Goal: Task Accomplishment & Management: Use online tool/utility

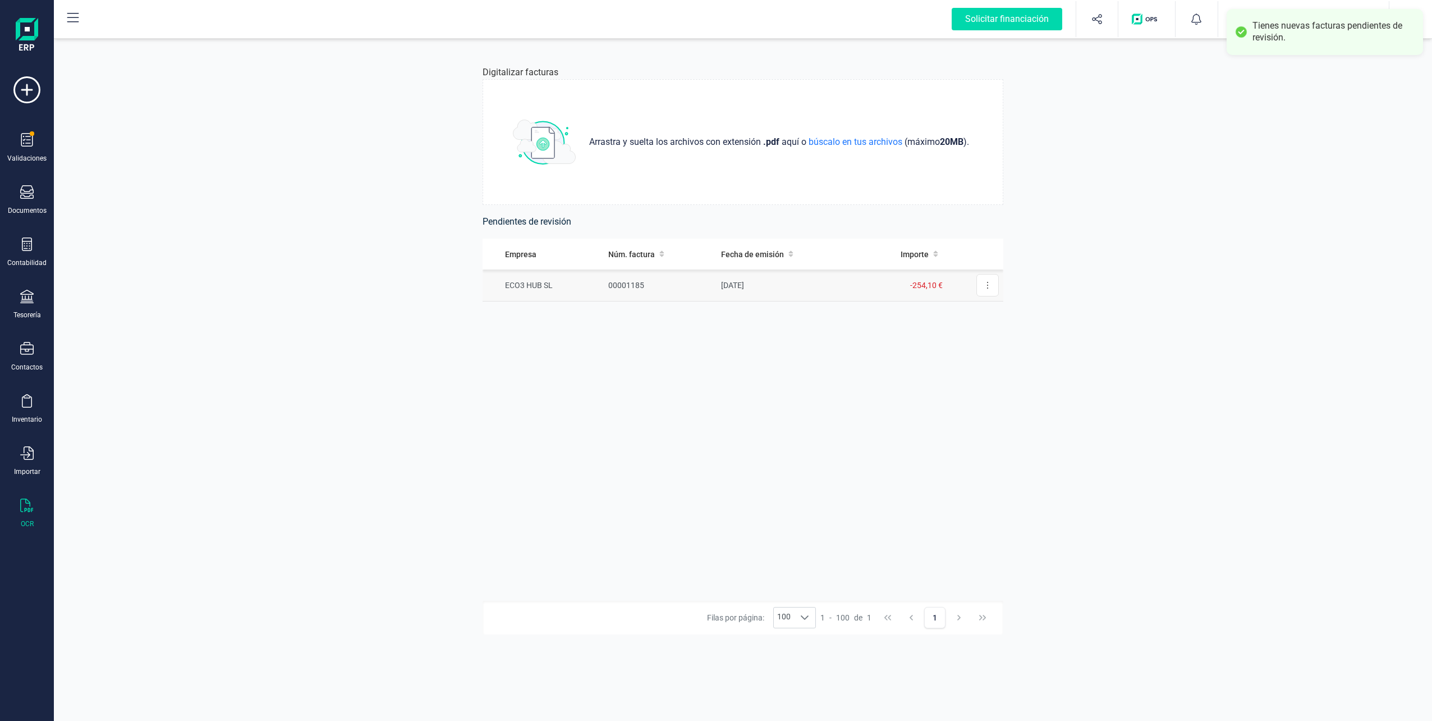
click at [553, 286] on td "ECO3 HUB SL" at bounding box center [543, 285] width 121 height 32
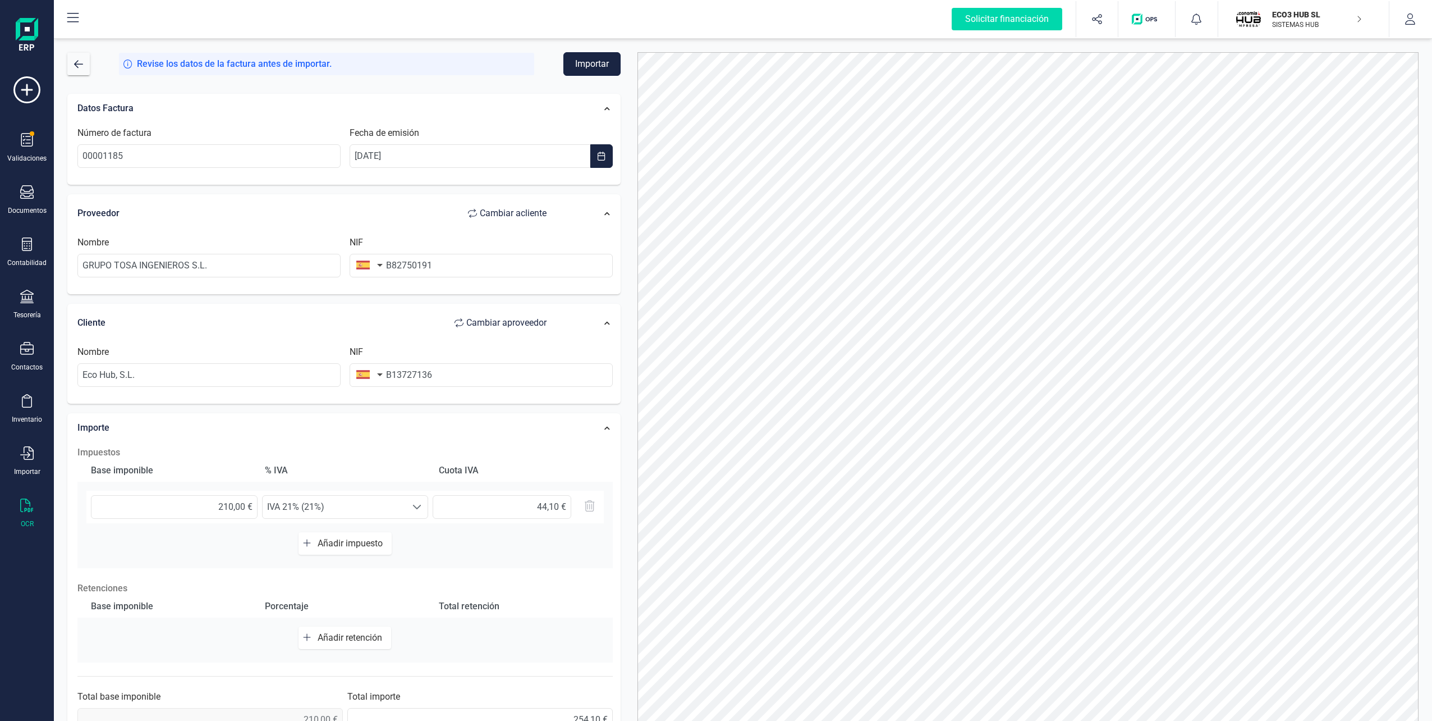
click at [592, 68] on button "Importar" at bounding box center [592, 64] width 57 height 24
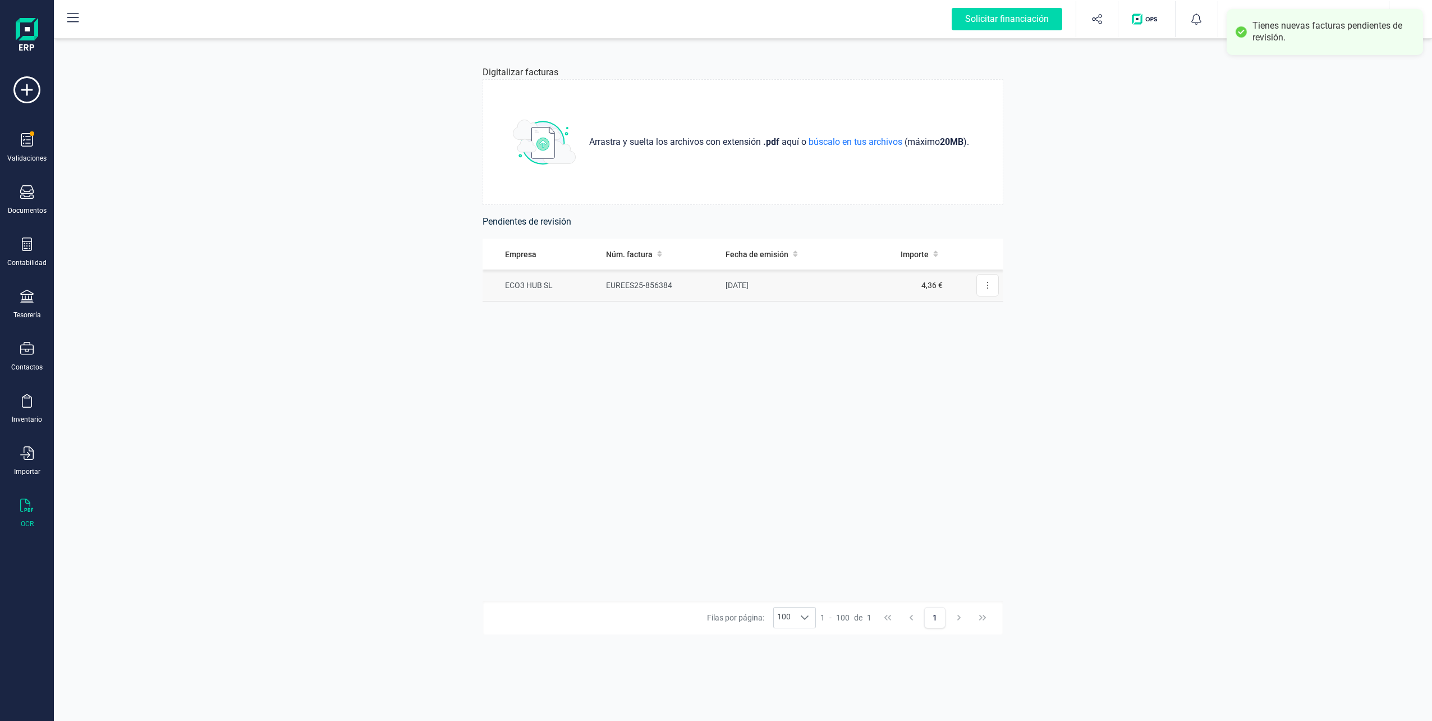
click at [596, 294] on td "ECO3 HUB SL" at bounding box center [542, 285] width 119 height 32
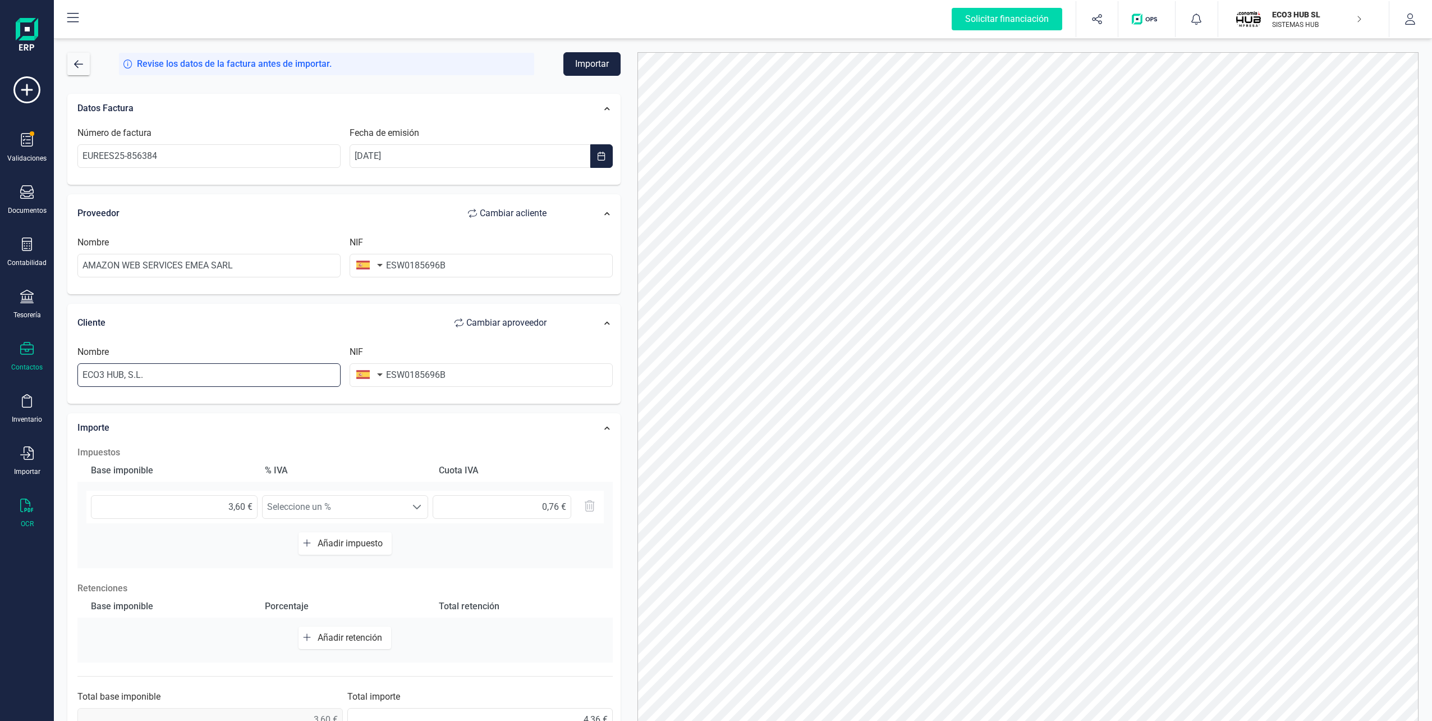
drag, startPoint x: 259, startPoint y: 371, endPoint x: 34, endPoint y: 371, distance: 225.1
click at [34, 371] on div "Solicitar financiación Validaciones Documentos Documentos Presupuestos Pedidos …" at bounding box center [716, 360] width 1432 height 721
click at [132, 403] on li "ECO3 HUB SL" at bounding box center [208, 402] width 263 height 22
type input "ECO3 HUB SL"
type input "B13727136"
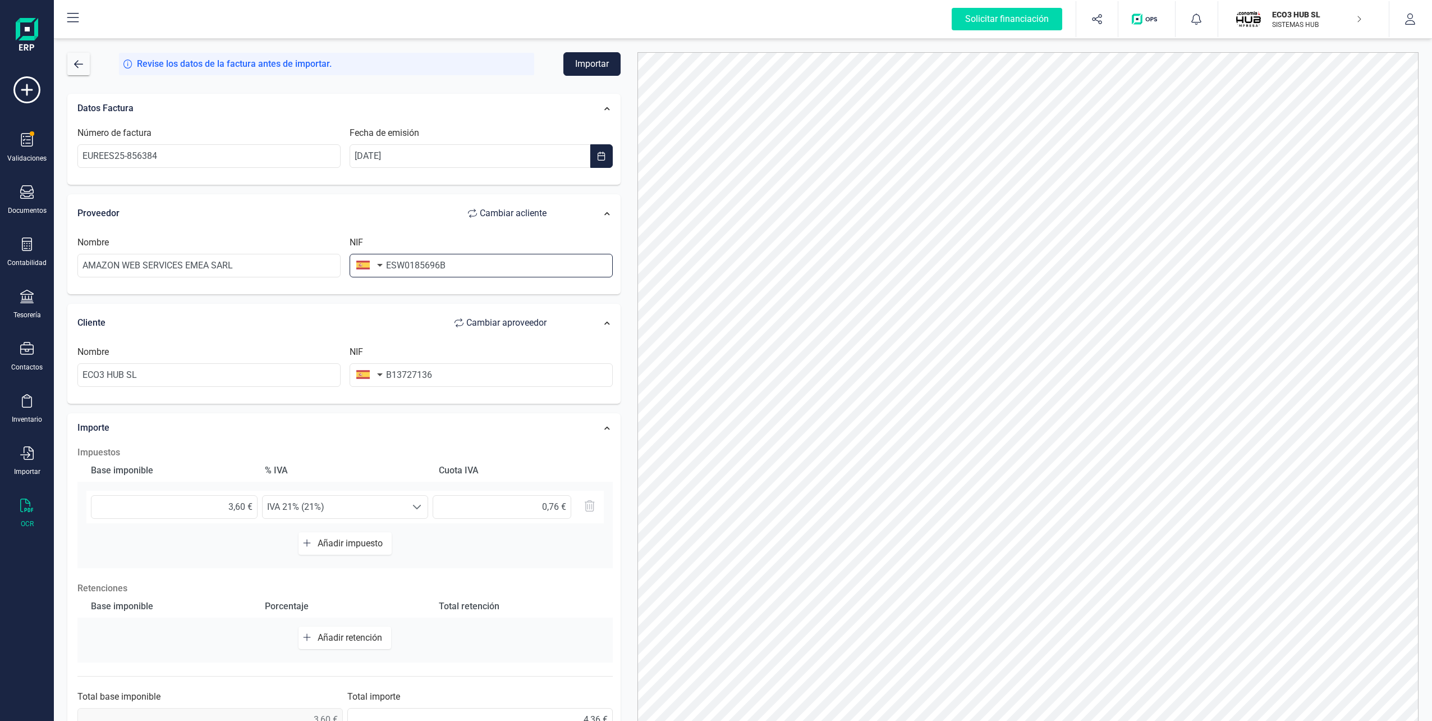
click at [483, 265] on input "ESW0185696B" at bounding box center [481, 266] width 263 height 24
drag, startPoint x: 397, startPoint y: 264, endPoint x: 364, endPoint y: 264, distance: 33.1
click at [364, 264] on div "NIF ESW0185696B" at bounding box center [481, 257] width 272 height 42
drag, startPoint x: 401, startPoint y: 265, endPoint x: 383, endPoint y: 263, distance: 17.5
click at [383, 263] on div "NIF ESW0185696B" at bounding box center [481, 257] width 272 height 42
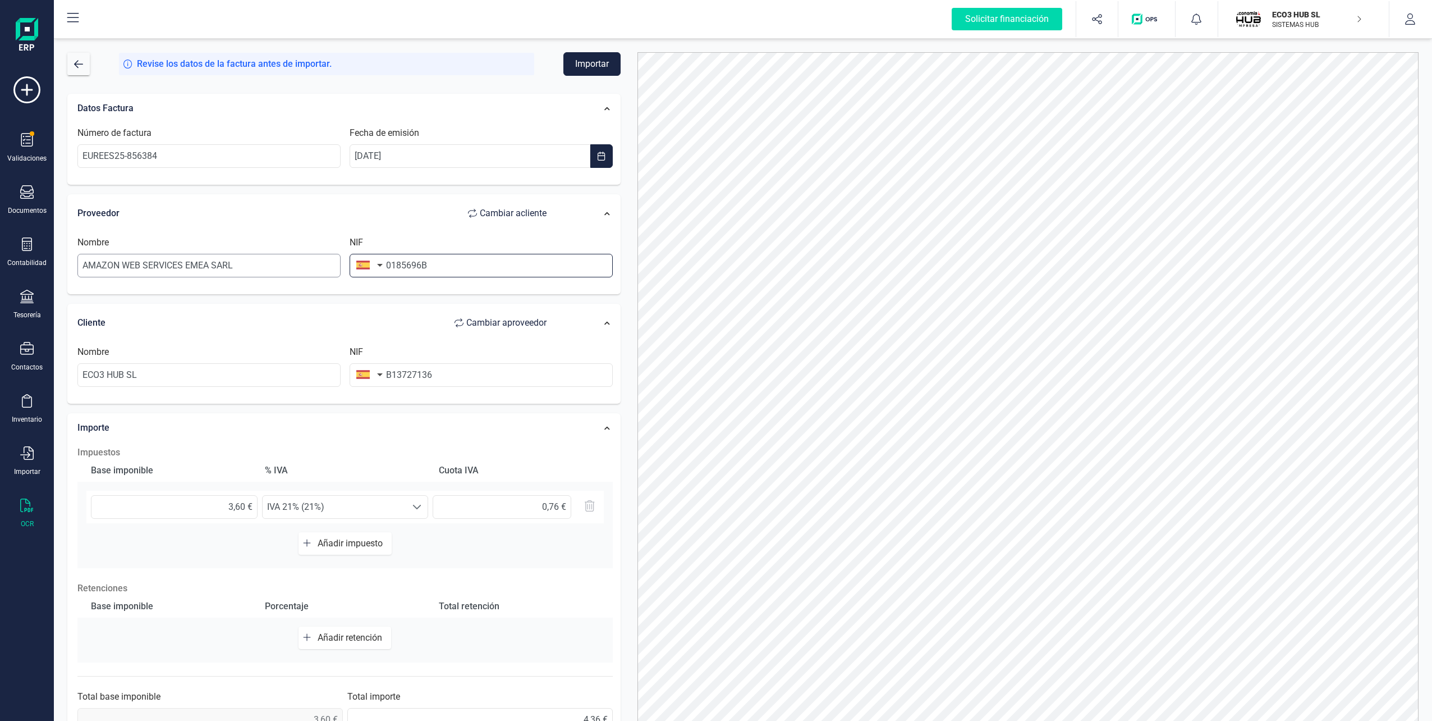
type input "0185696B"
click at [304, 263] on input "AMAZON WEB SERVICES EMEA SARL" at bounding box center [208, 266] width 263 height 24
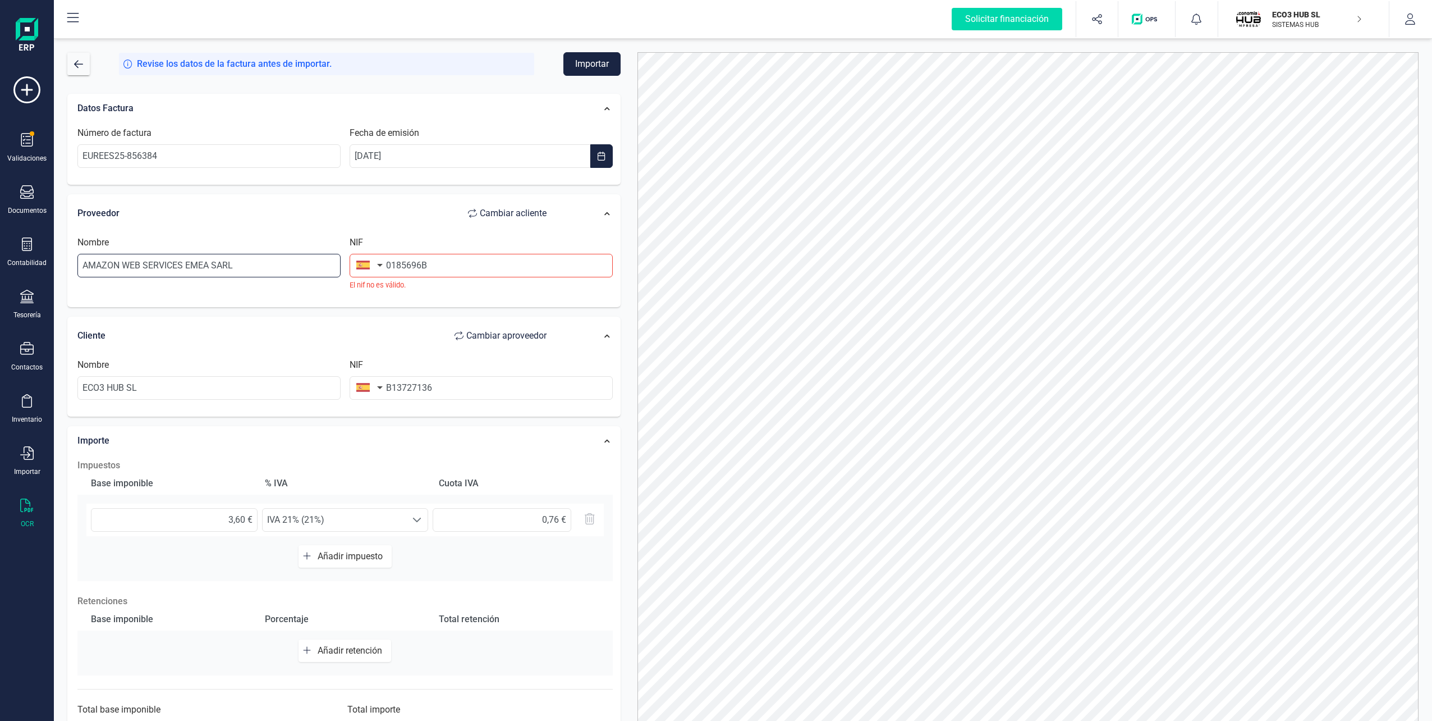
click at [304, 263] on input "AMAZON WEB SERVICES EMEA SARL" at bounding box center [208, 266] width 263 height 24
click at [196, 294] on li "W & W AMAZON MULTISERVICE SL" at bounding box center [208, 293] width 263 height 22
type input "W & W AMAZON MULTISERVICE SL"
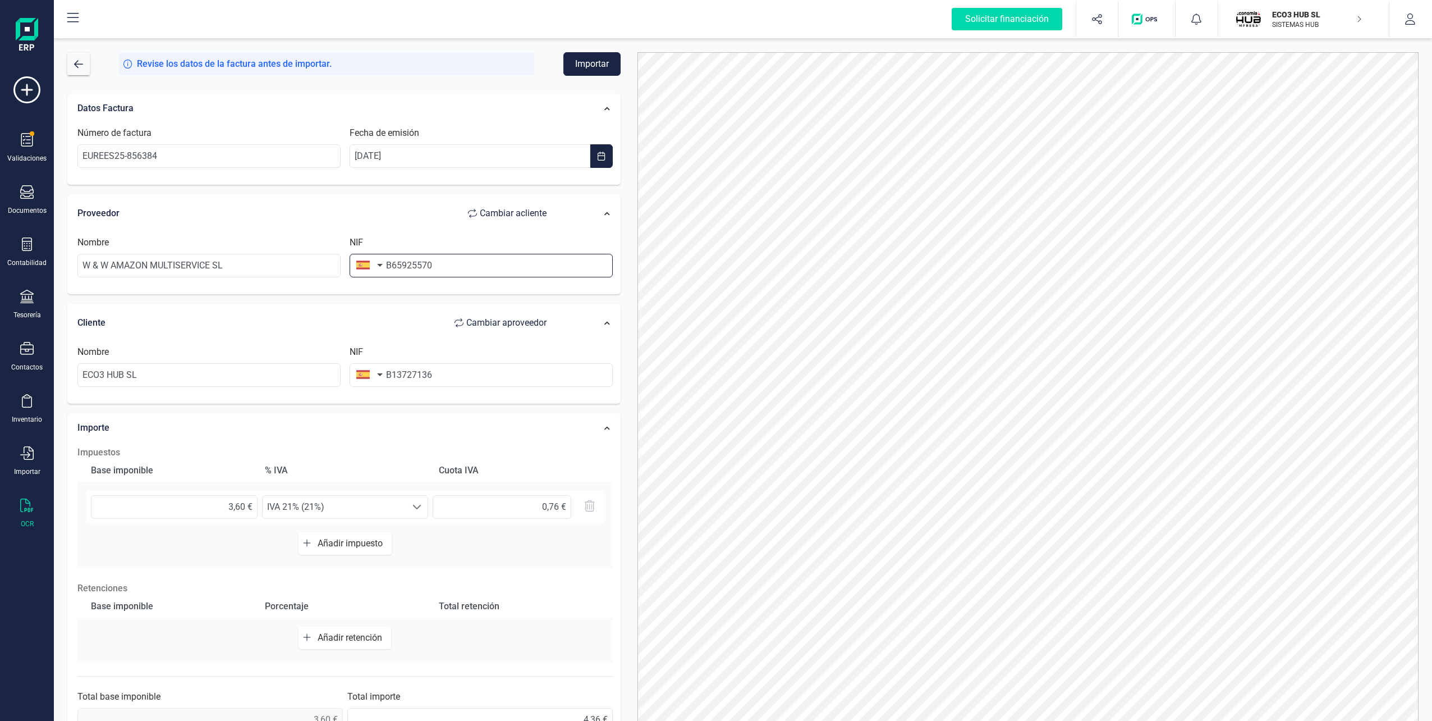
click at [400, 266] on input "B65925570" at bounding box center [481, 266] width 263 height 24
paste input "ESW0185696B"
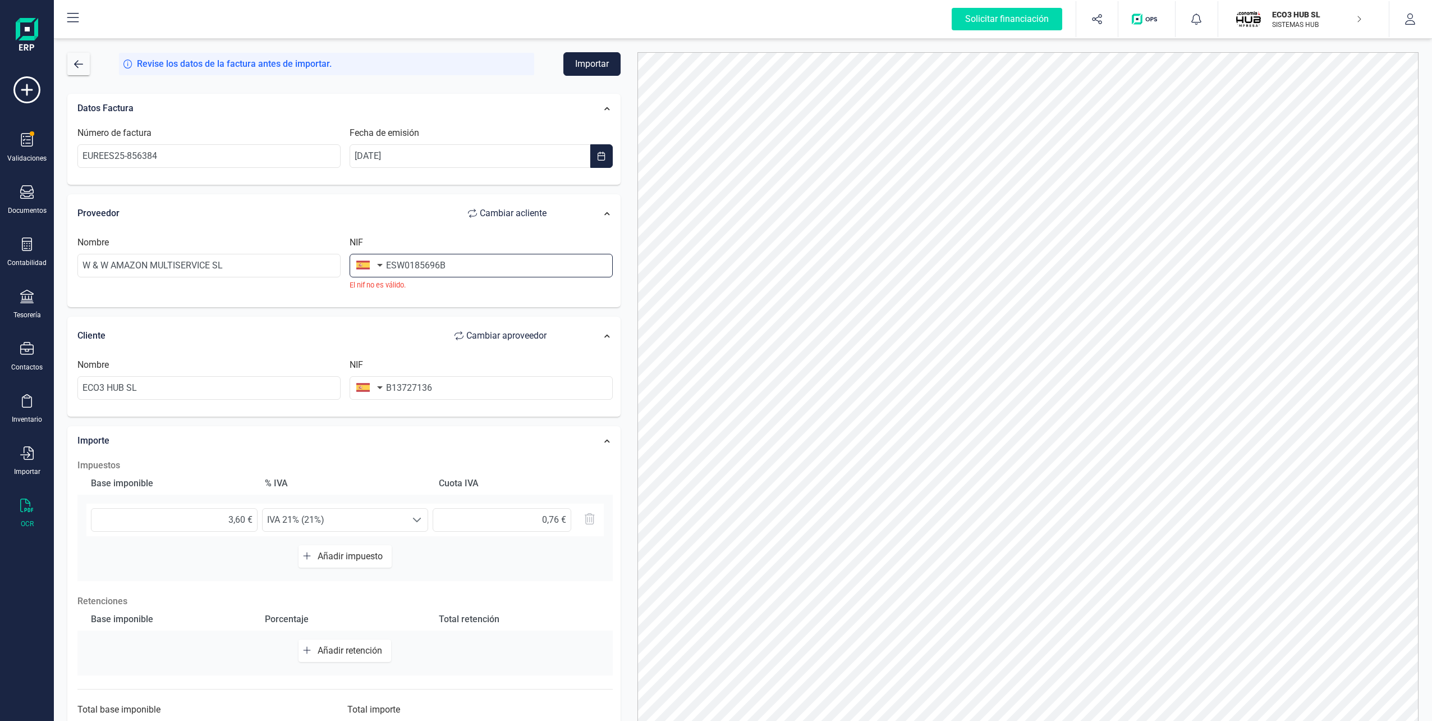
click at [394, 265] on input "ESW0185696B" at bounding box center [481, 266] width 263 height 24
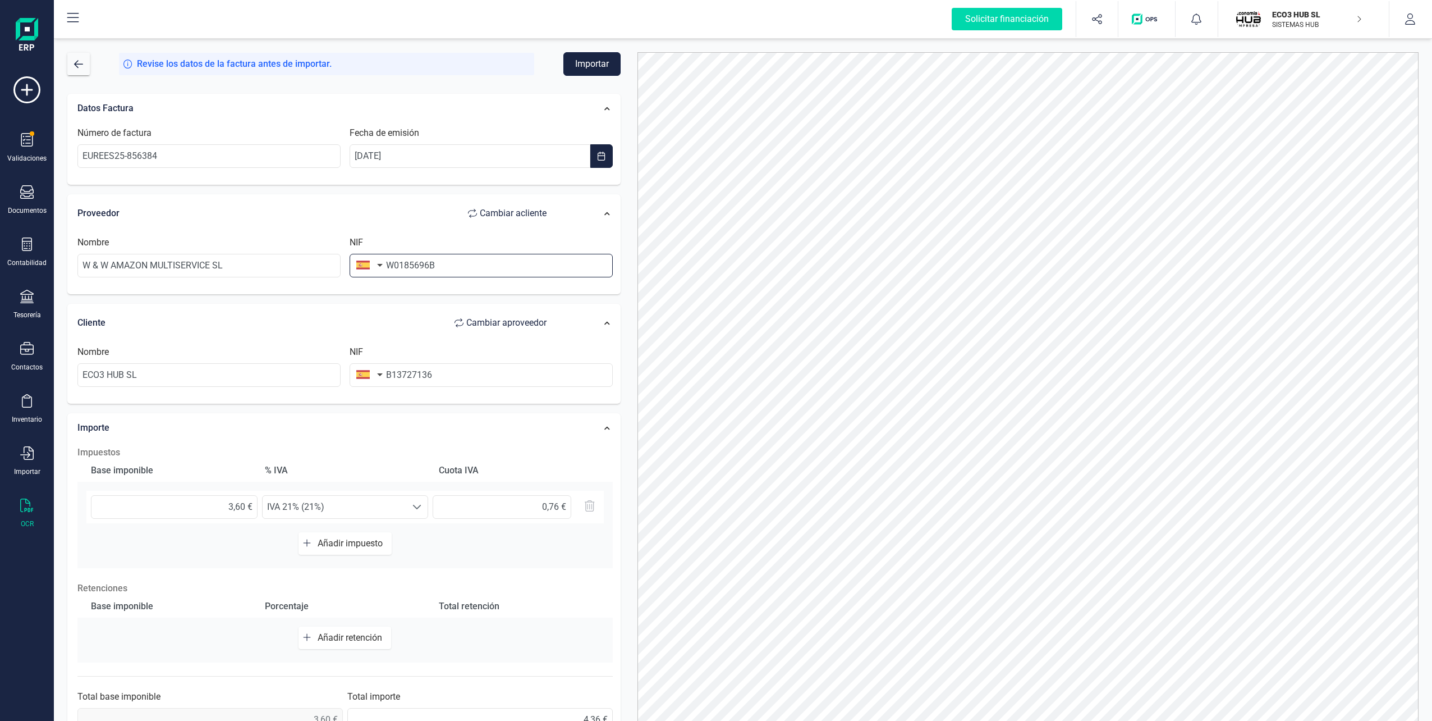
type input "W0185696B"
click at [607, 67] on button "Importar" at bounding box center [592, 64] width 57 height 24
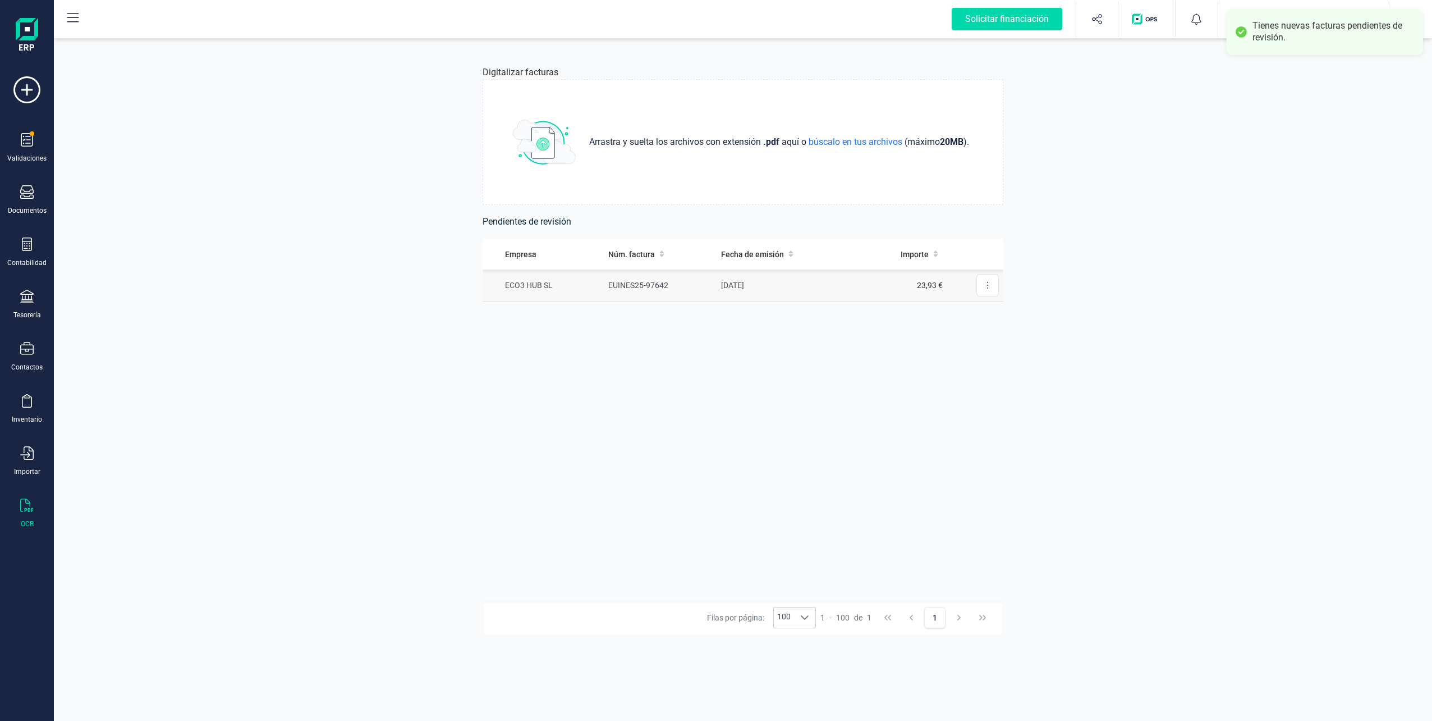
click at [548, 287] on td "ECO3 HUB SL" at bounding box center [543, 285] width 121 height 32
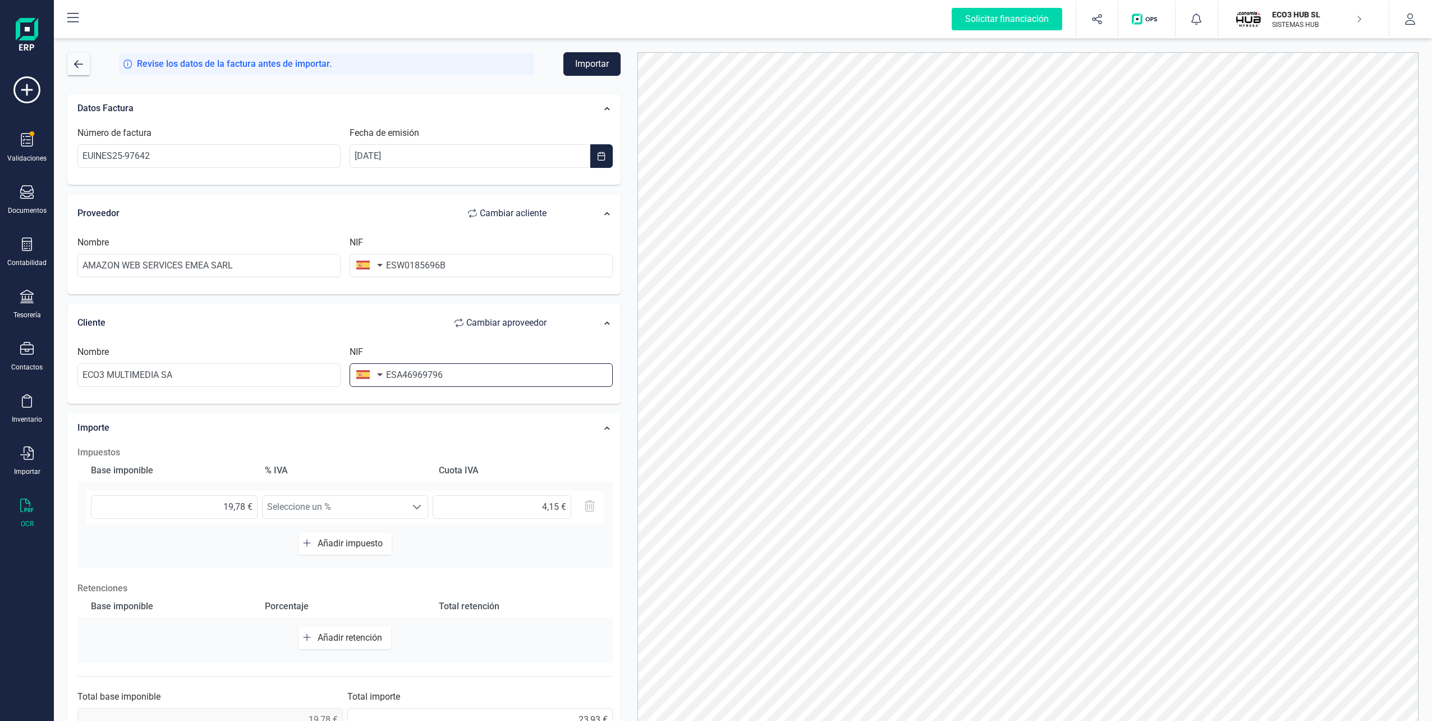
drag, startPoint x: 395, startPoint y: 377, endPoint x: 368, endPoint y: 377, distance: 26.9
click at [368, 377] on div "NIF ESA46969796" at bounding box center [481, 366] width 272 height 42
type input "A46969796"
click at [596, 55] on button "Importar" at bounding box center [592, 64] width 57 height 24
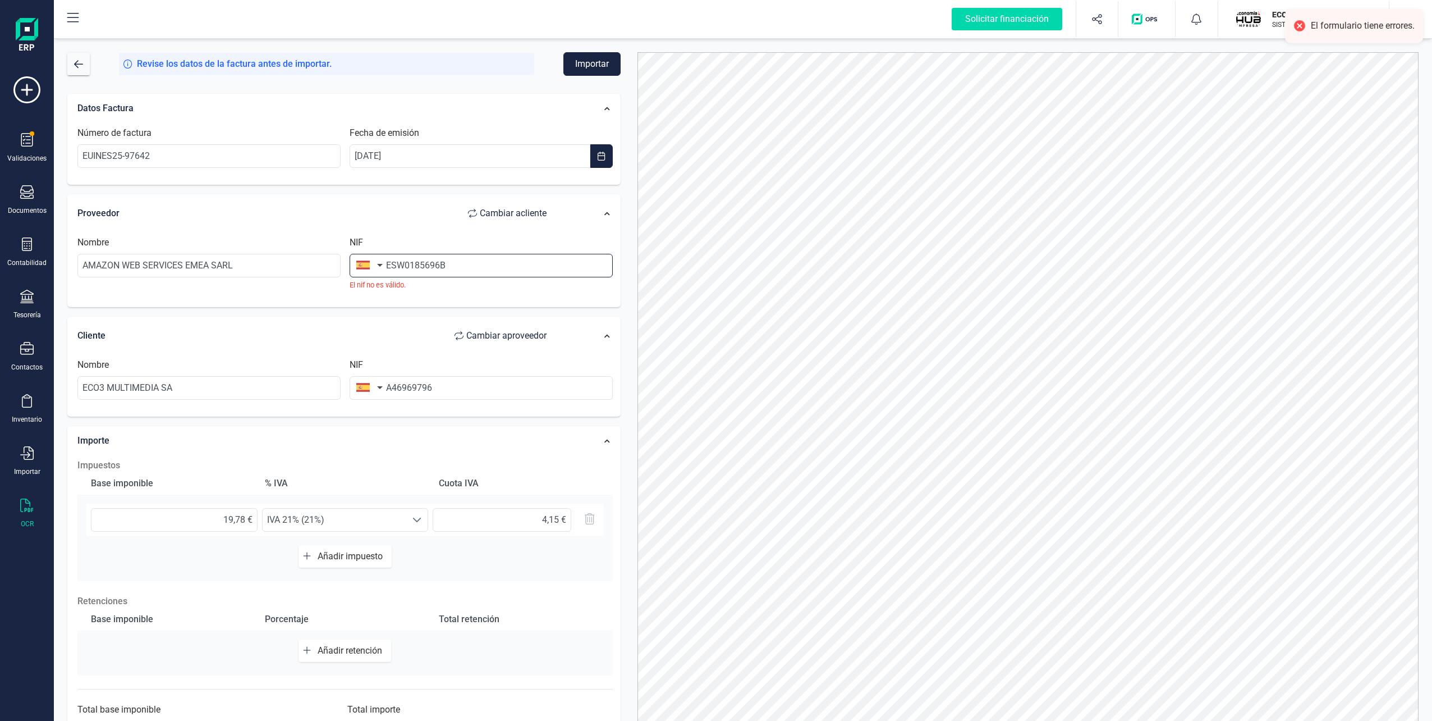
click at [407, 268] on input "ESW0185696B" at bounding box center [481, 266] width 263 height 24
drag, startPoint x: 396, startPoint y: 268, endPoint x: 378, endPoint y: 266, distance: 17.5
click at [378, 266] on div "NIF ESW0185696B El nif no [PERSON_NAME]." at bounding box center [481, 263] width 272 height 54
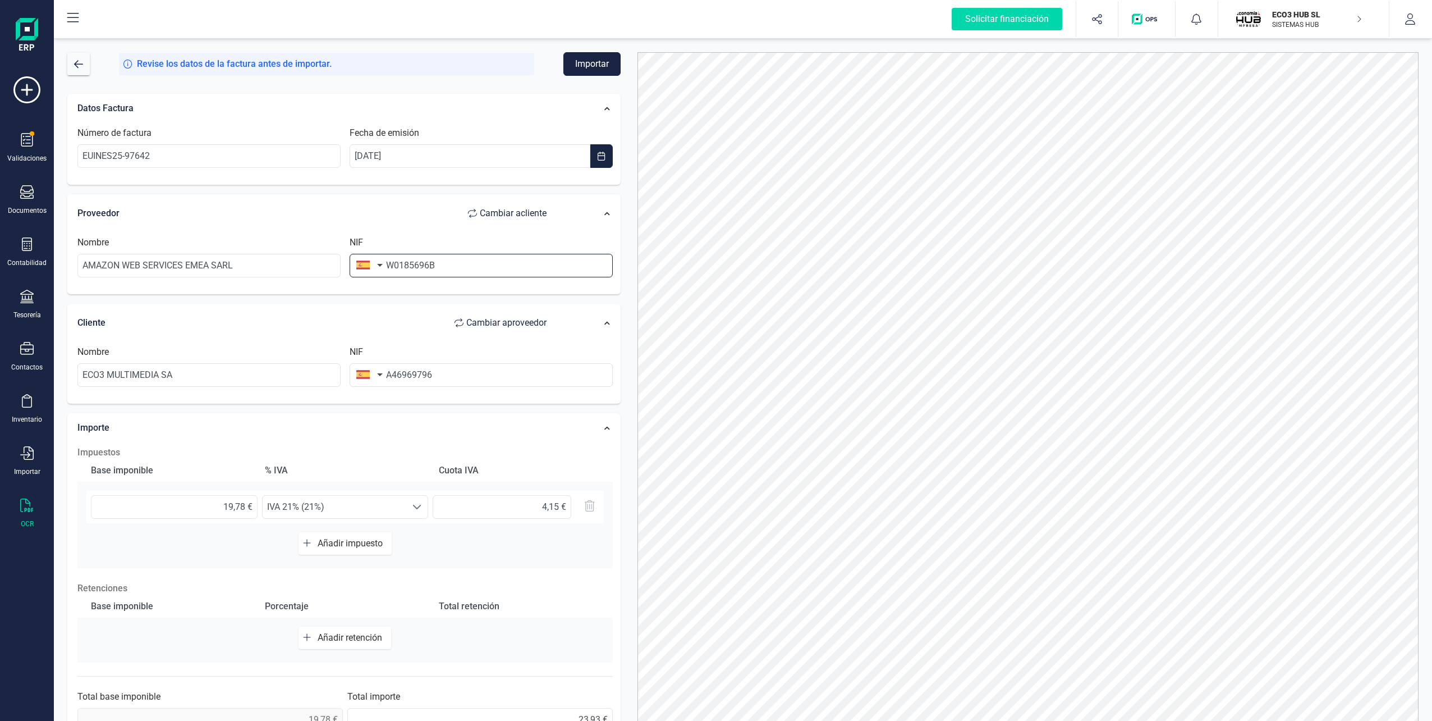
type input "W0185696B"
click at [579, 63] on button "Importar" at bounding box center [592, 64] width 57 height 24
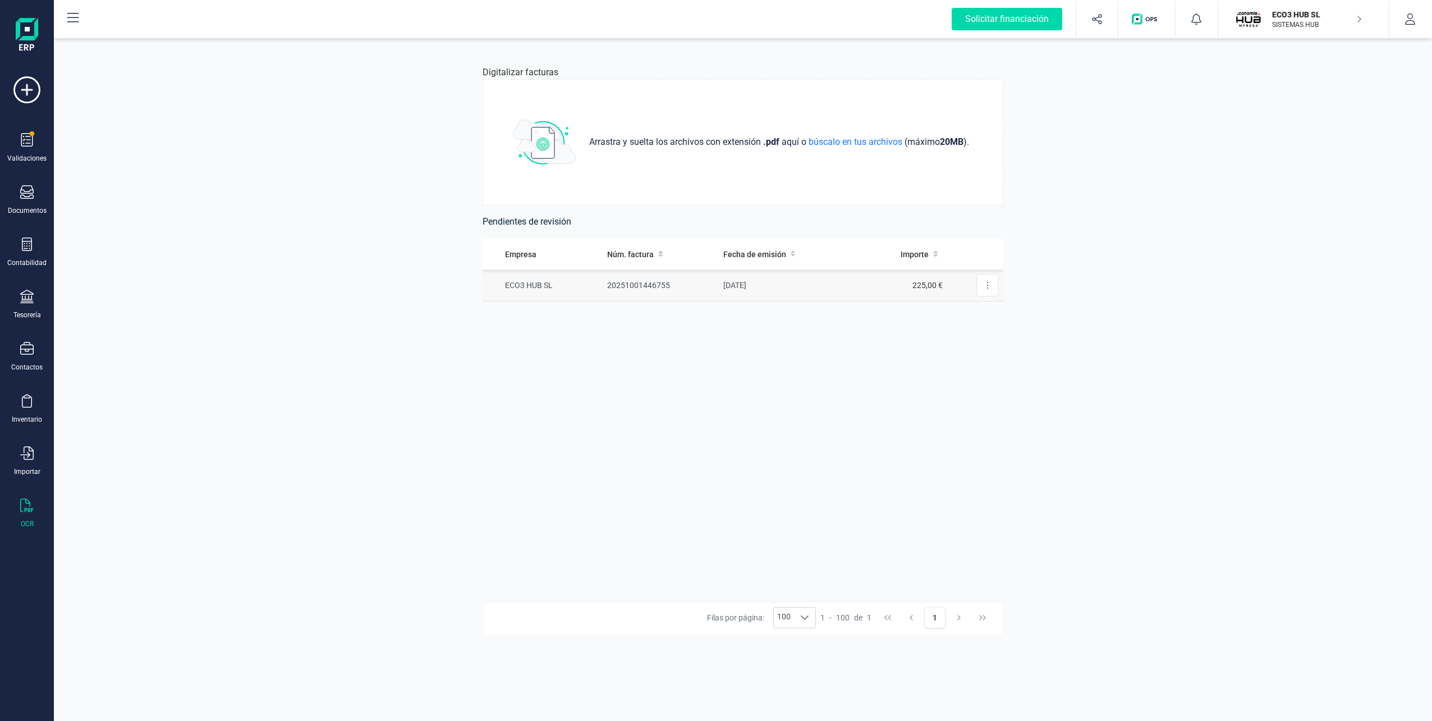
click at [634, 286] on td "20251001446755" at bounding box center [661, 285] width 116 height 32
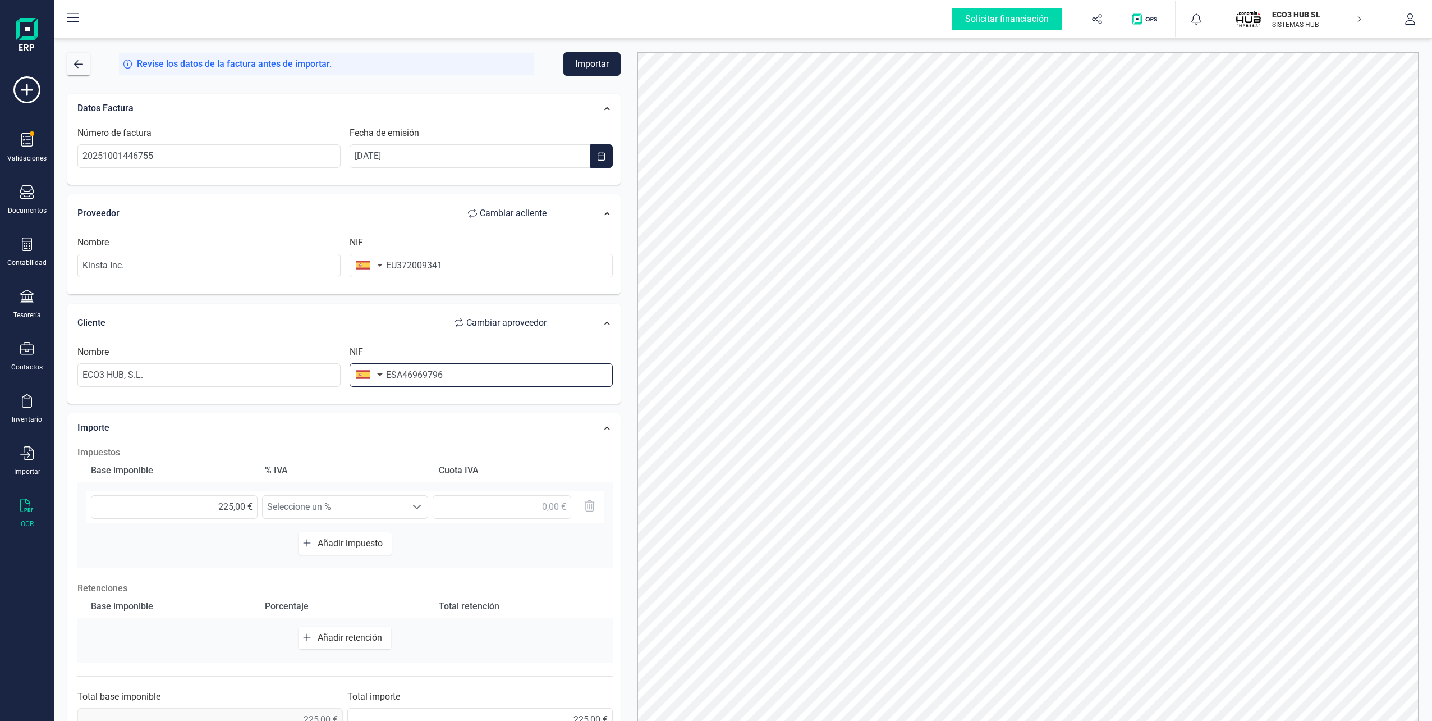
drag, startPoint x: 393, startPoint y: 371, endPoint x: 386, endPoint y: 372, distance: 7.9
click at [386, 372] on input "ESA46969796" at bounding box center [481, 375] width 263 height 24
type input "A46969796"
drag, startPoint x: 399, startPoint y: 265, endPoint x: 385, endPoint y: 263, distance: 13.6
click at [385, 263] on input "EU372009341" at bounding box center [481, 266] width 263 height 24
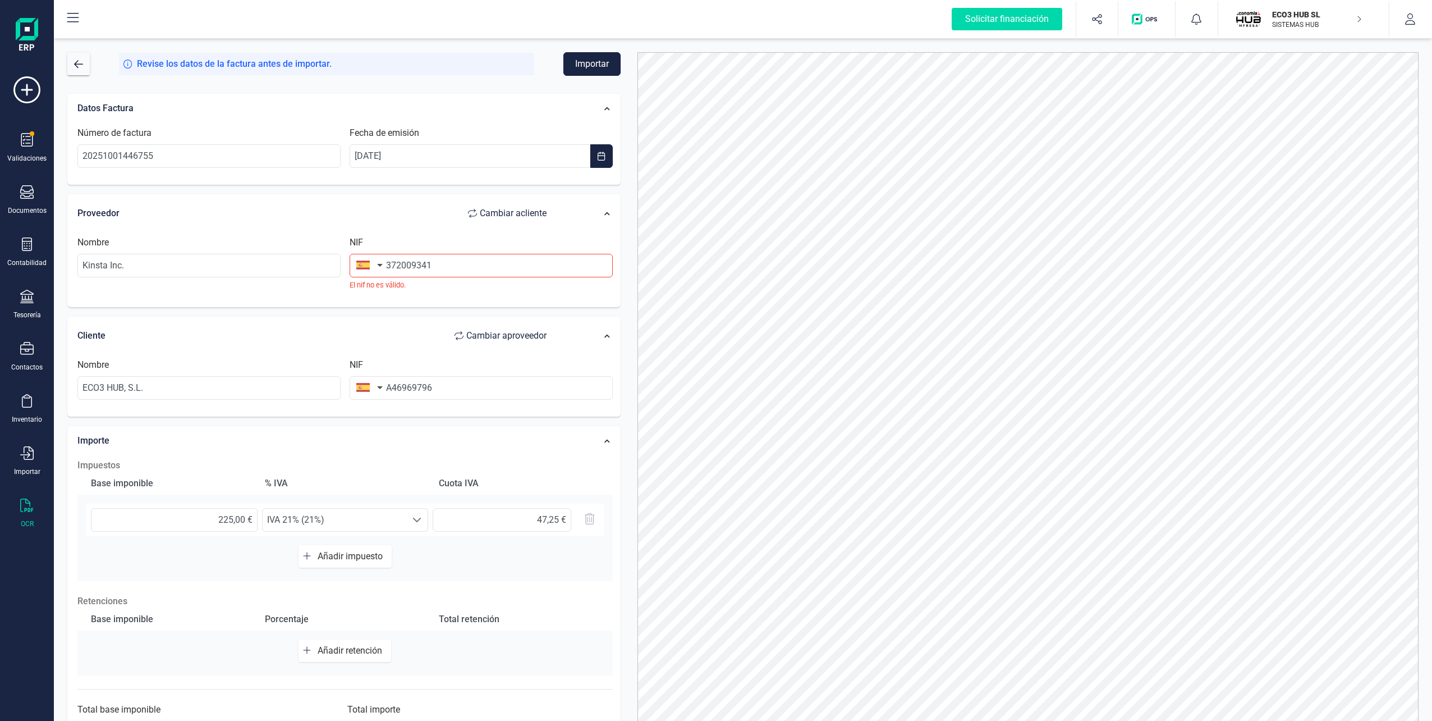
click at [582, 65] on button "Importar" at bounding box center [592, 64] width 57 height 24
click at [466, 268] on input "372009341" at bounding box center [481, 266] width 263 height 24
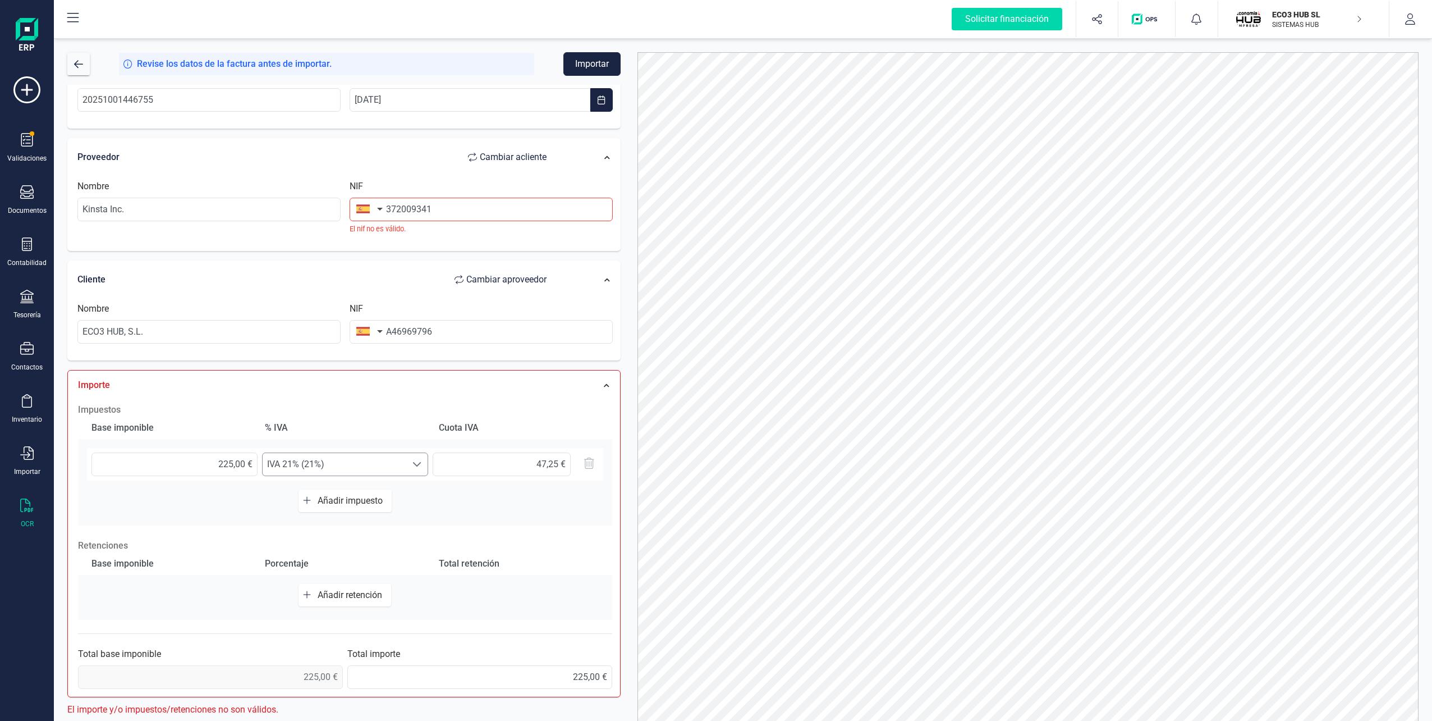
scroll to position [59, 0]
click at [366, 465] on span "IVA 21% (21%)" at bounding box center [335, 461] width 144 height 22
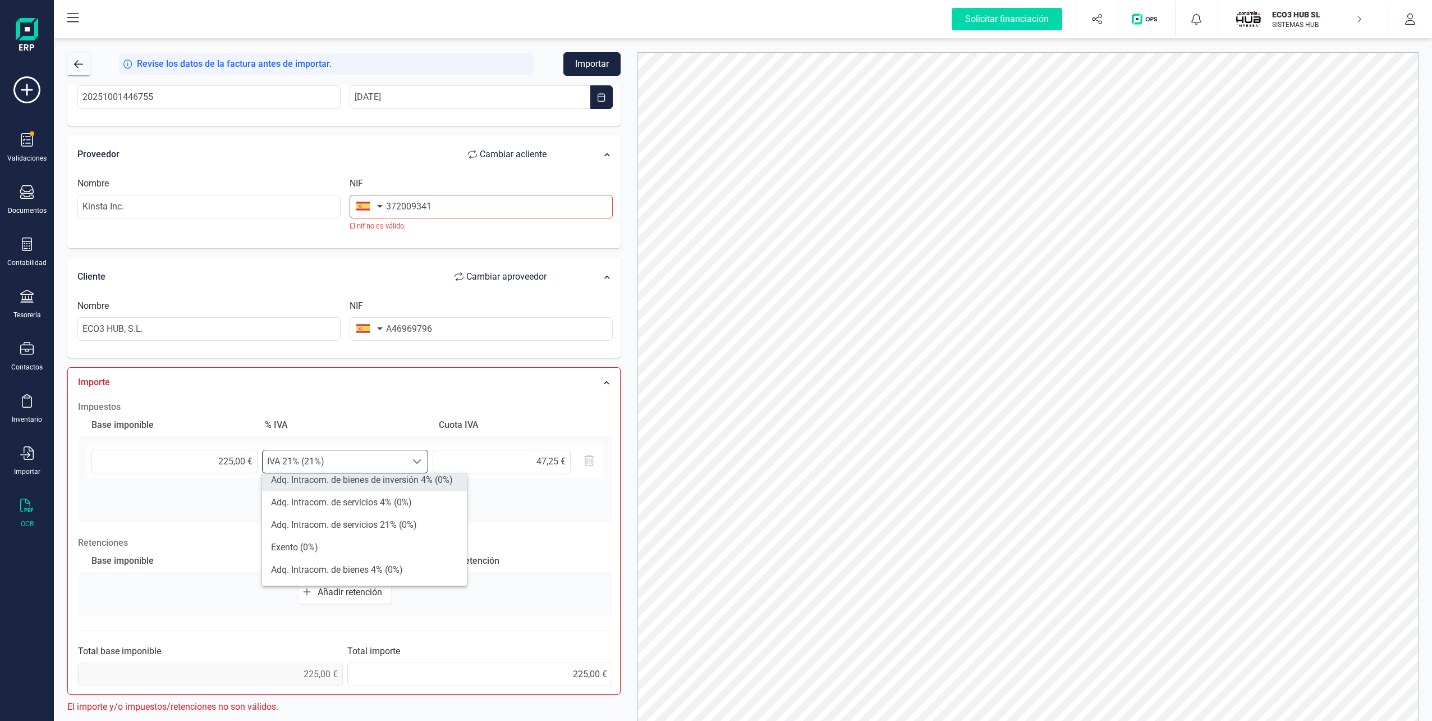
scroll to position [281, 0]
click at [319, 518] on li "Exento (0%)" at bounding box center [364, 522] width 205 height 22
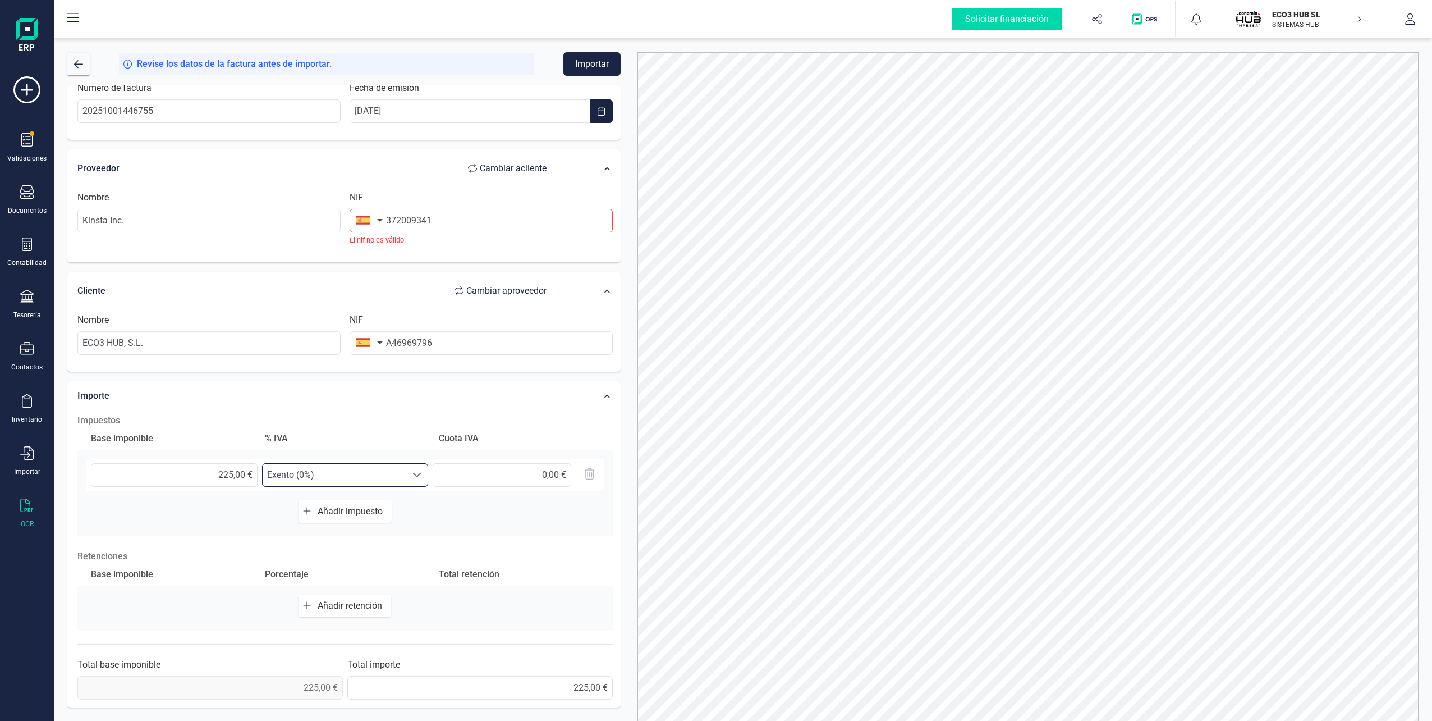
scroll to position [45, 0]
click at [402, 225] on input "372009341" at bounding box center [481, 221] width 263 height 24
paste input "GB373550394"
type input "GB373550394"
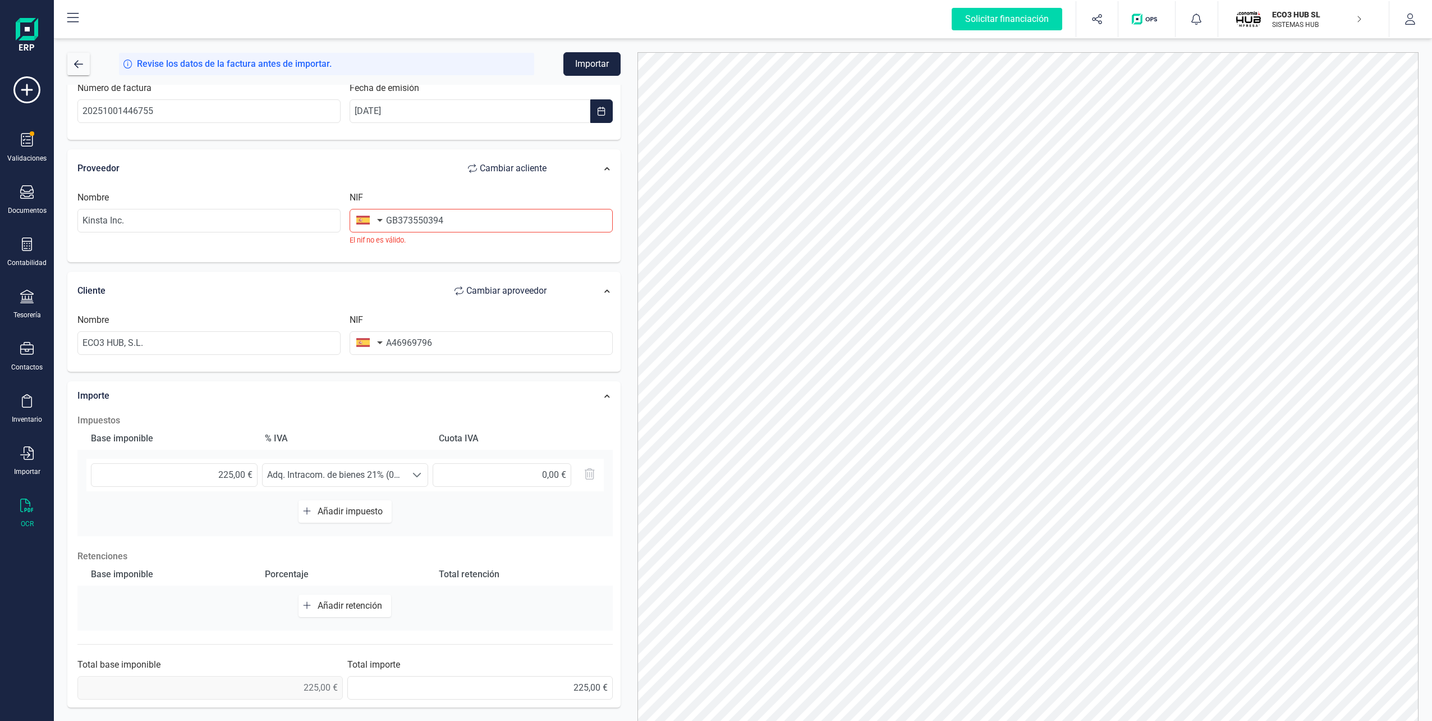
click at [377, 218] on button "button" at bounding box center [367, 220] width 35 height 22
click at [373, 245] on input "text" at bounding box center [430, 253] width 149 height 24
type input "u"
type input "rei"
click at [382, 289] on span "[GEOGRAPHIC_DATA]" at bounding box center [412, 295] width 90 height 13
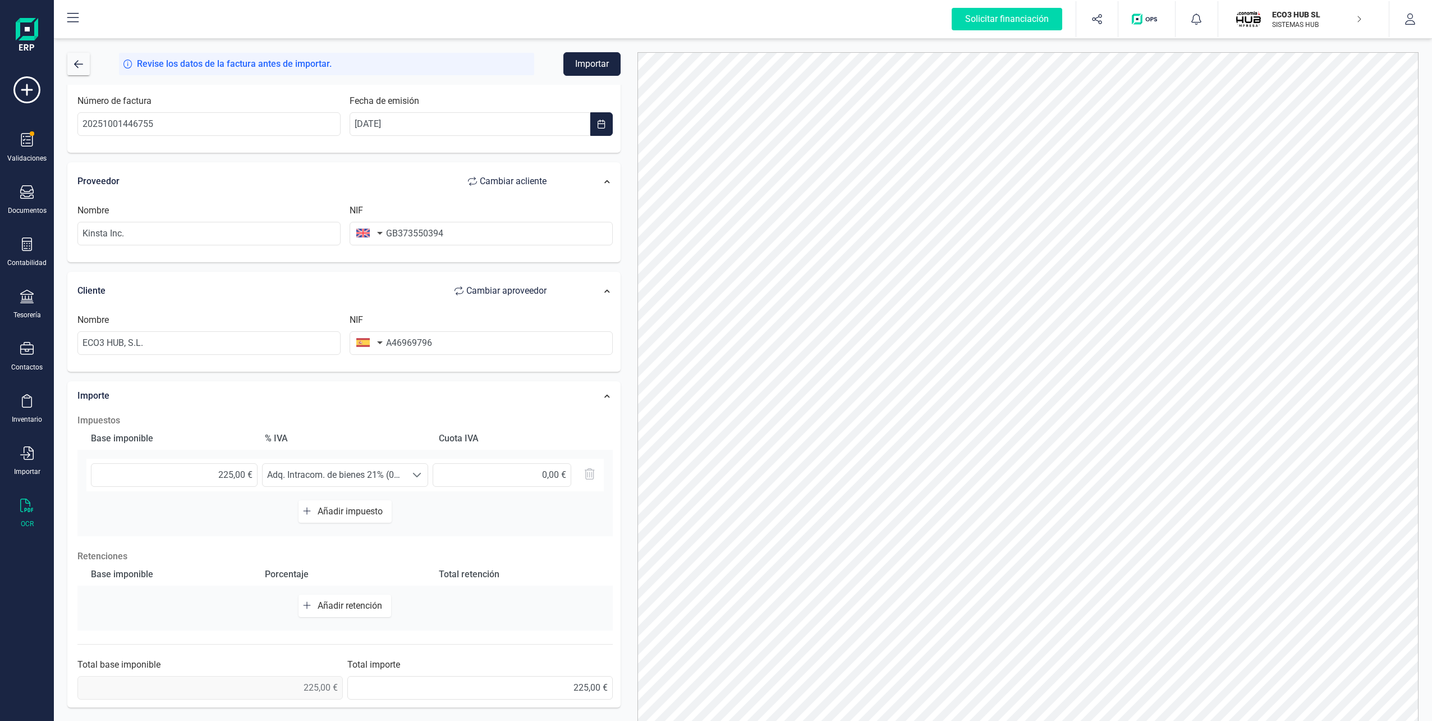
scroll to position [32, 0]
click at [575, 65] on button "Importar" at bounding box center [592, 64] width 57 height 24
click at [478, 241] on input "GB373550394" at bounding box center [481, 234] width 263 height 24
click at [255, 234] on input "Kinsta Inc." at bounding box center [208, 234] width 263 height 24
drag, startPoint x: 255, startPoint y: 234, endPoint x: 4, endPoint y: 216, distance: 251.5
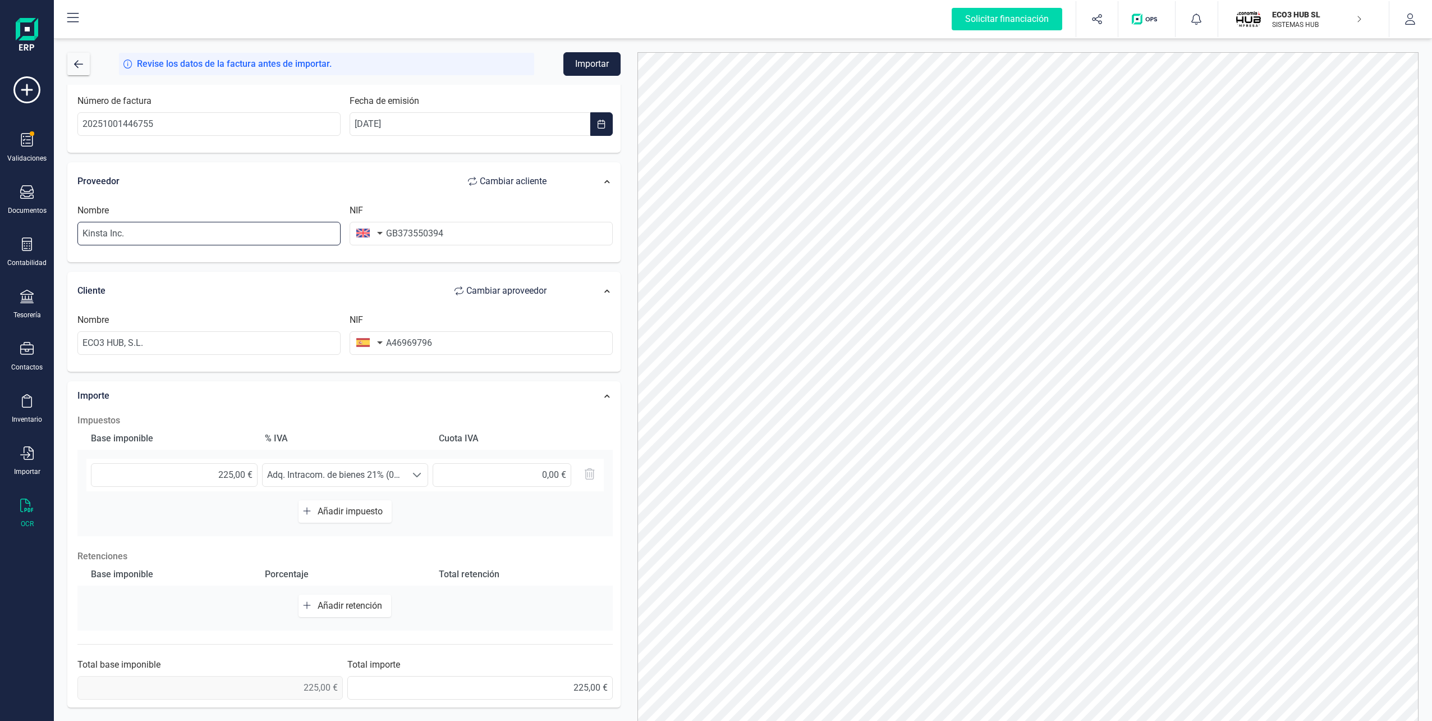
click at [4, 216] on div "Solicitar financiación Validaciones Documentos Documentos Presupuestos Pedidos …" at bounding box center [716, 360] width 1432 height 721
click at [122, 241] on input "kinsta" at bounding box center [208, 234] width 263 height 24
paste input "Kinsta Inc"
type input "Kinsta Inc"
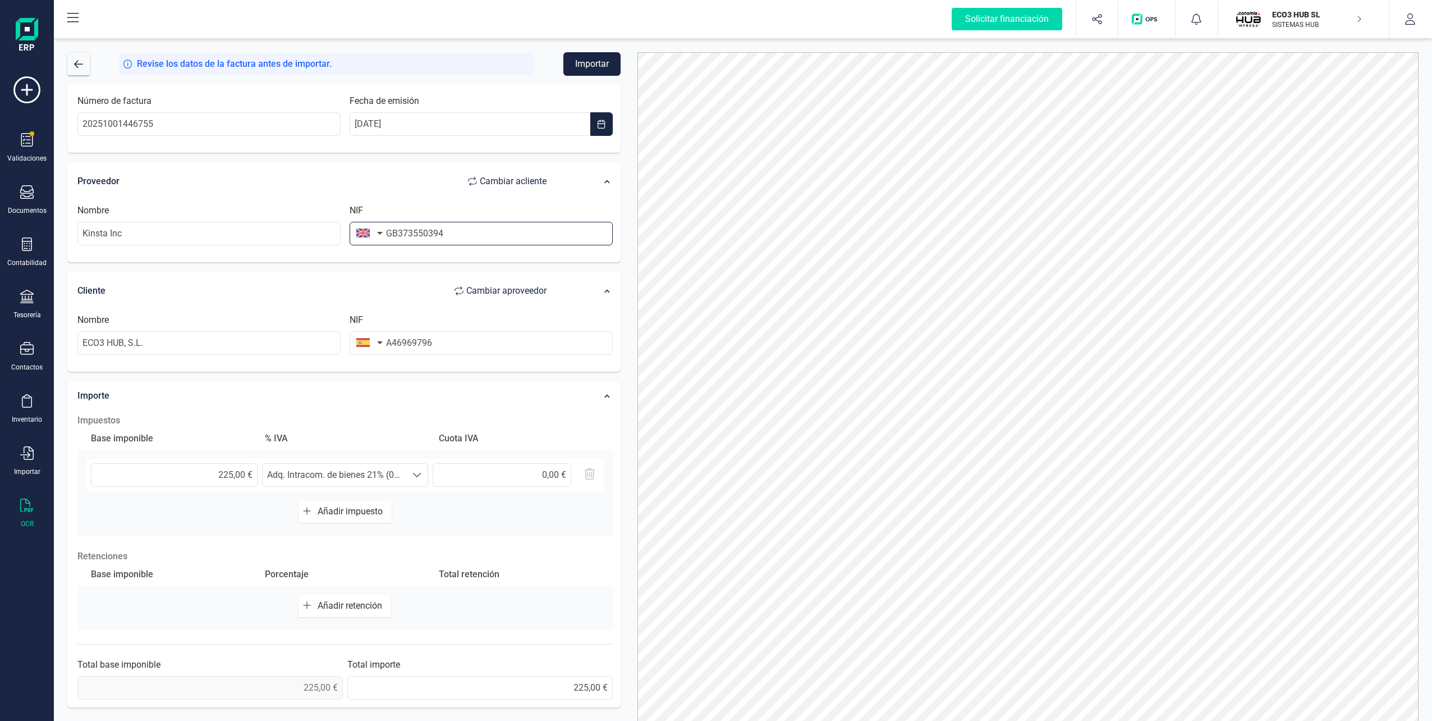
click at [415, 239] on input "GB373550394" at bounding box center [481, 234] width 263 height 24
click at [500, 234] on input "GB373550394" at bounding box center [481, 234] width 263 height 24
drag, startPoint x: 399, startPoint y: 230, endPoint x: 377, endPoint y: 232, distance: 22.0
click at [377, 232] on div "NIF GB373550394" at bounding box center [481, 225] width 272 height 42
type input "373550394"
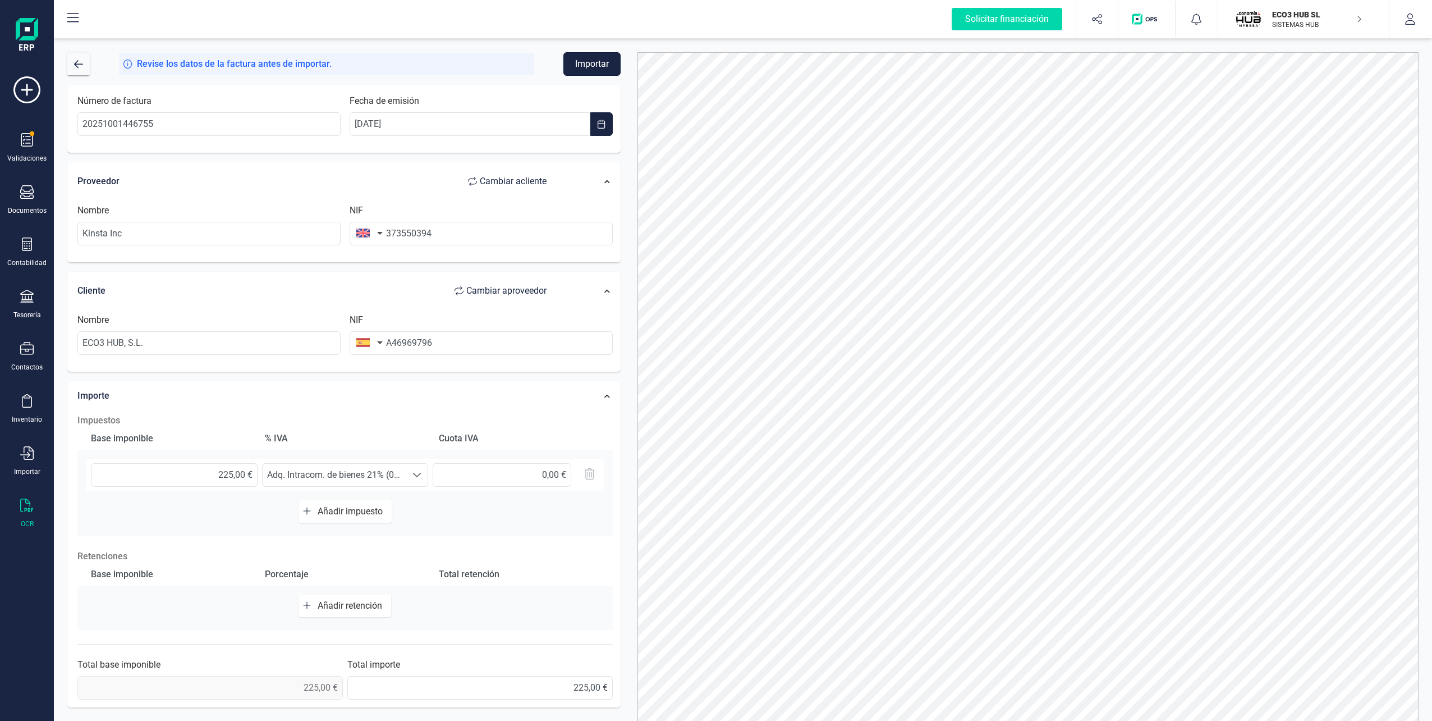
click at [589, 67] on button "Importar" at bounding box center [592, 64] width 57 height 24
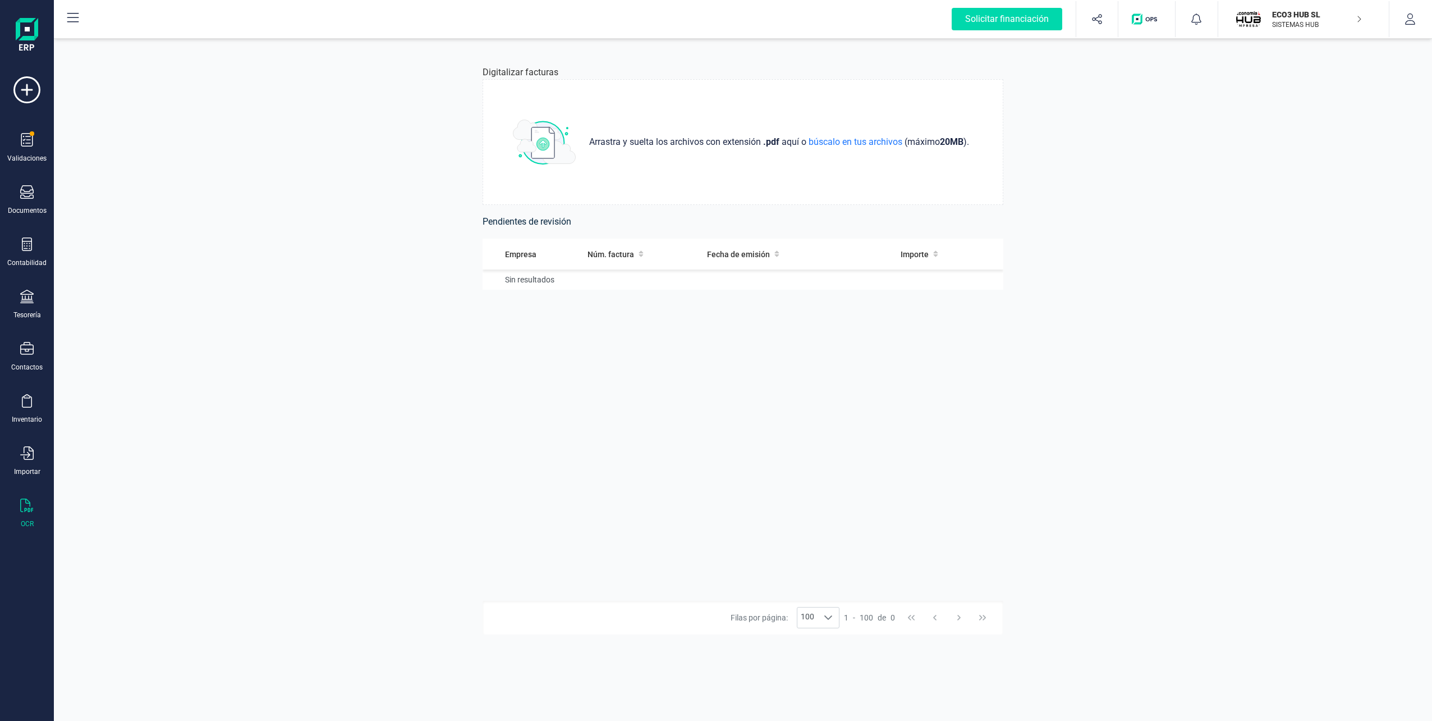
click at [410, 105] on div "Digitalizar facturas Arrastra y suelta los archivos con extensión .pdf aquí o b…" at bounding box center [743, 380] width 1379 height 682
click at [1199, 207] on div "Digitalizar facturas Arrastra y suelta los archivos con extensión .pdf aquí o b…" at bounding box center [743, 380] width 1379 height 682
